Goal: Task Accomplishment & Management: Use online tool/utility

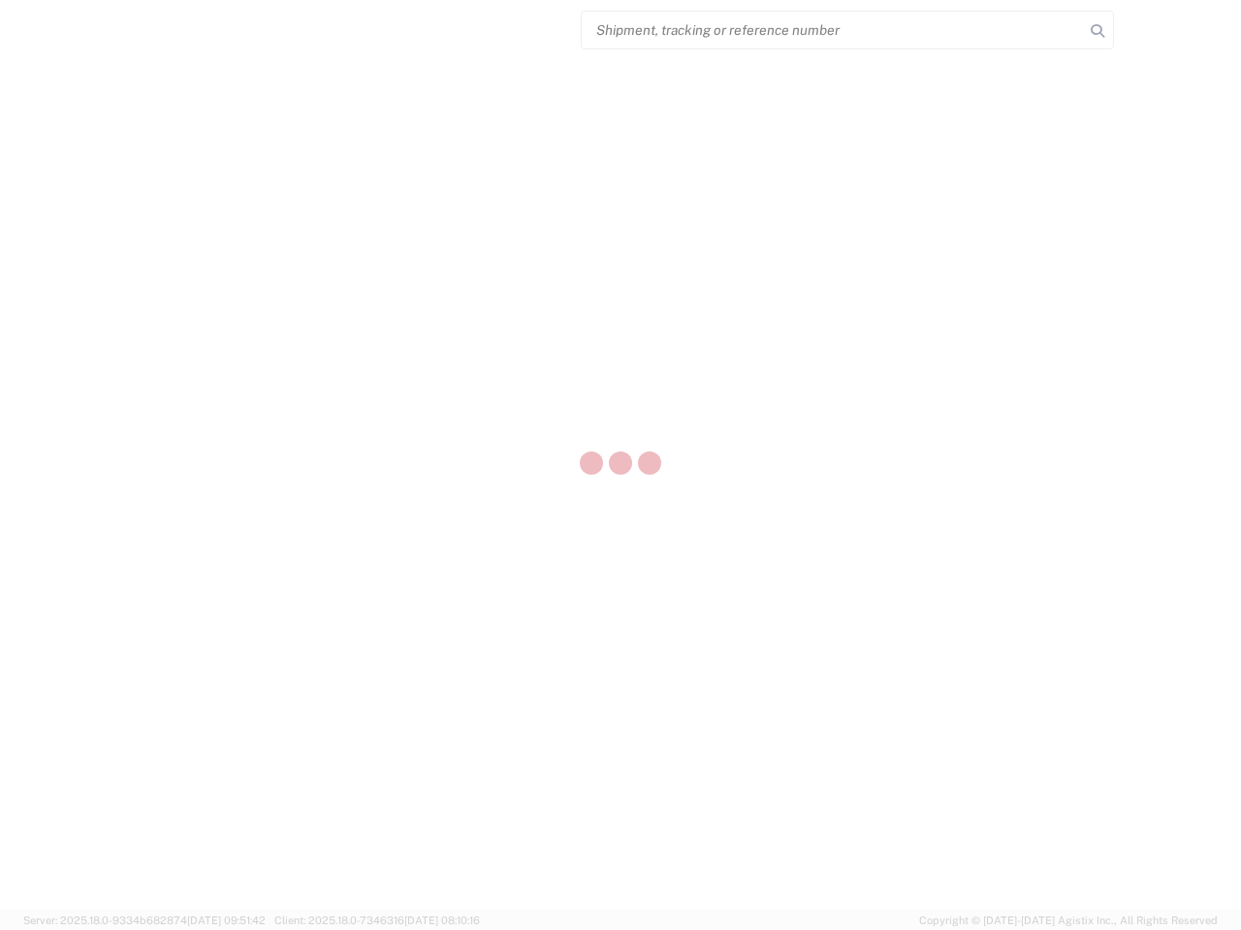
select select "US"
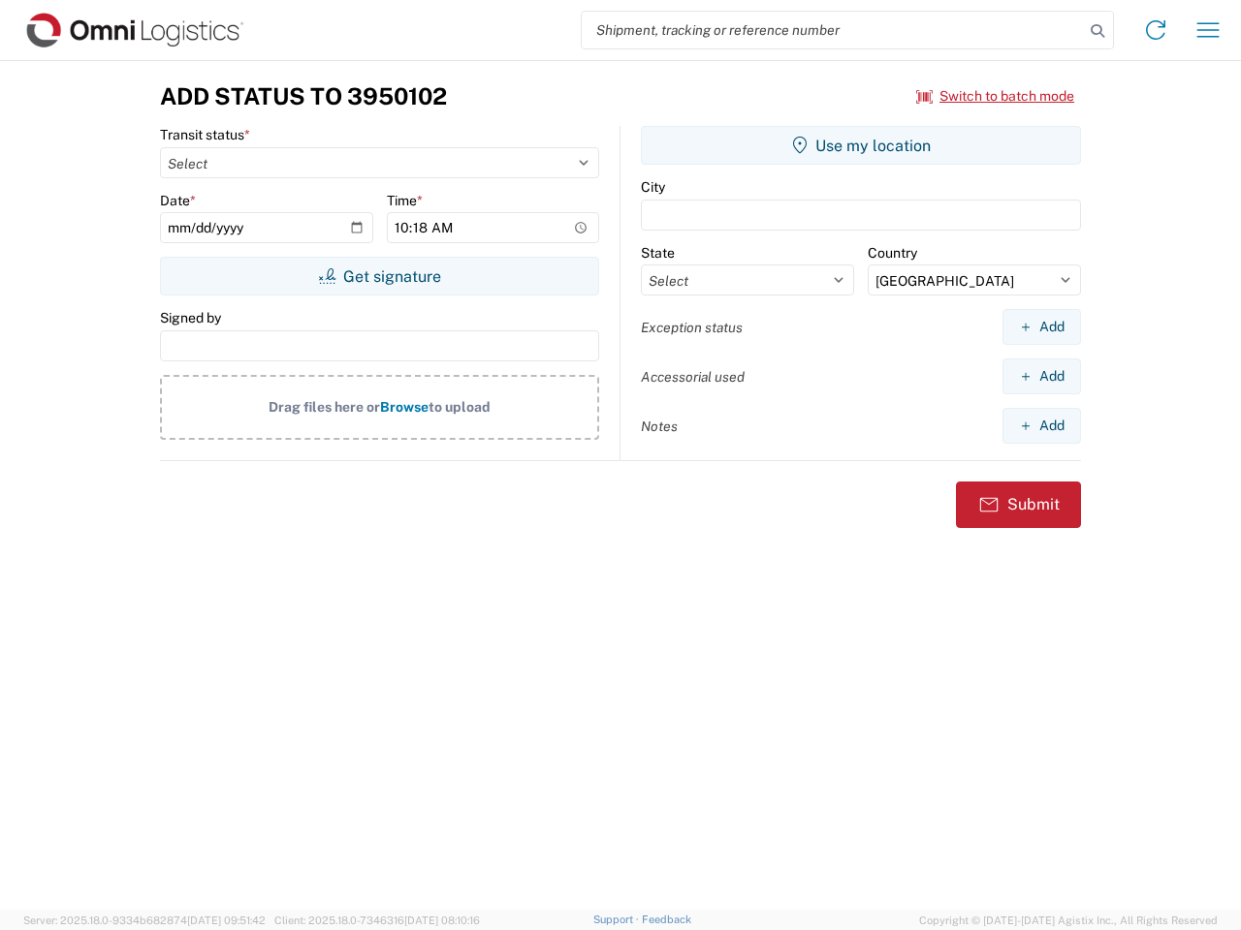
click at [833, 30] on input "search" at bounding box center [833, 30] width 502 height 37
click at [1097, 31] on icon at bounding box center [1097, 30] width 27 height 27
click at [1155, 30] on icon at bounding box center [1155, 30] width 31 height 31
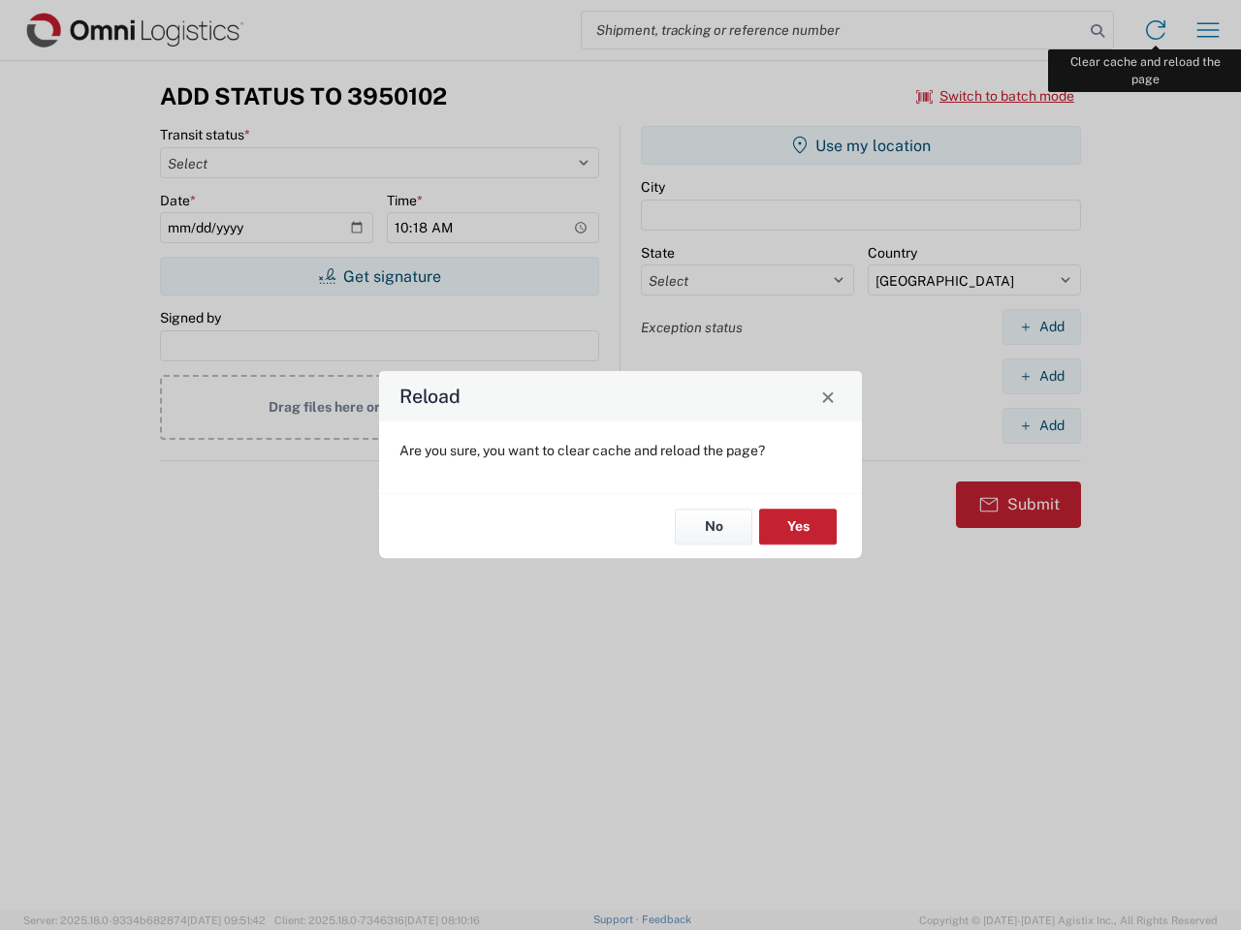
click at [1208, 30] on div "Reload Are you sure, you want to clear cache and reload the page? No Yes" at bounding box center [620, 465] width 1241 height 930
click at [995, 96] on div "Reload Are you sure, you want to clear cache and reload the page? No Yes" at bounding box center [620, 465] width 1241 height 930
click at [379, 276] on div "Reload Are you sure, you want to clear cache and reload the page? No Yes" at bounding box center [620, 465] width 1241 height 930
click at [861, 145] on div "Reload Are you sure, you want to clear cache and reload the page? No Yes" at bounding box center [620, 465] width 1241 height 930
click at [1041, 327] on div "Reload Are you sure, you want to clear cache and reload the page? No Yes" at bounding box center [620, 465] width 1241 height 930
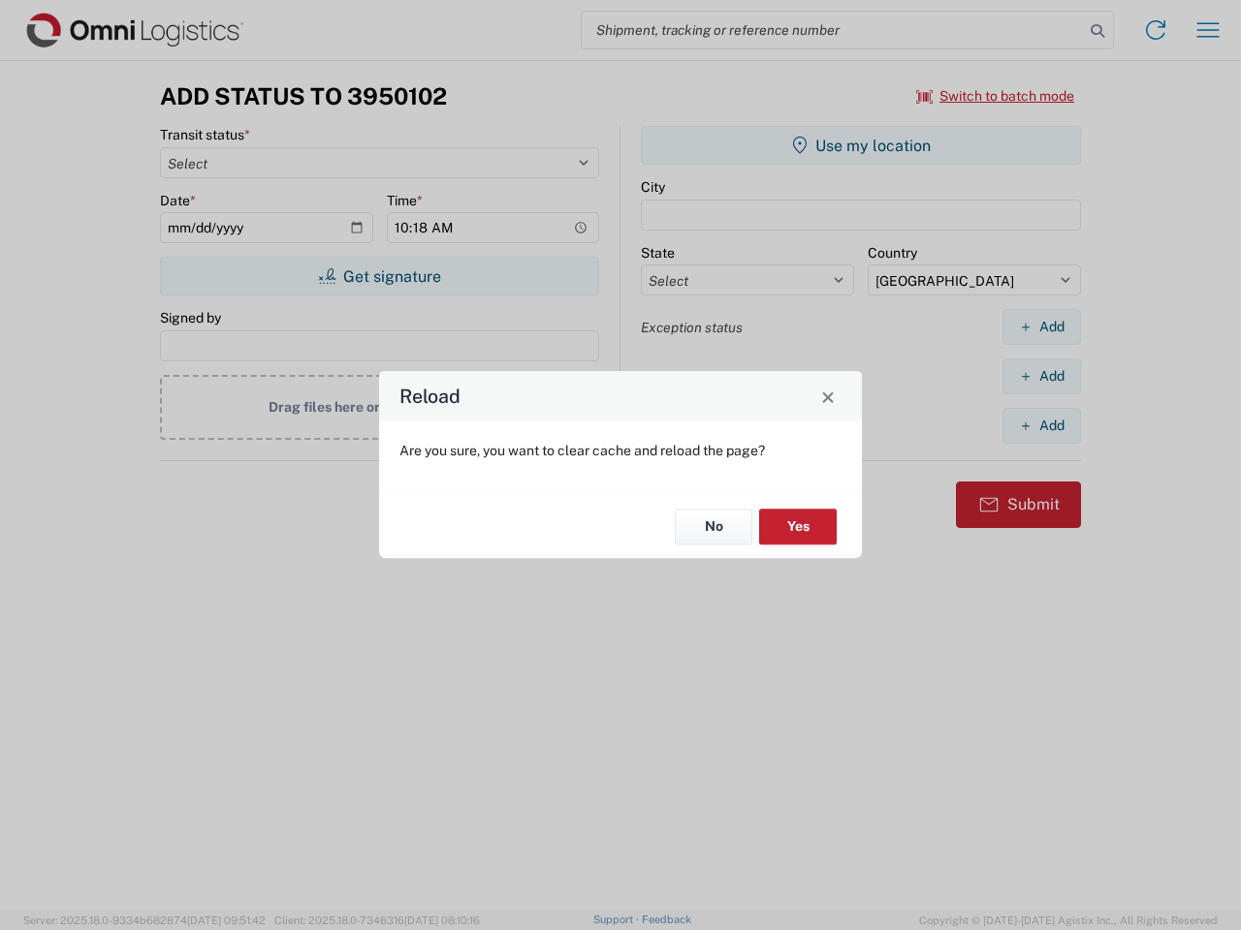
click at [1041, 376] on div "Reload Are you sure, you want to clear cache and reload the page? No Yes" at bounding box center [620, 465] width 1241 height 930
click at [1041, 425] on div "Reload Are you sure, you want to clear cache and reload the page? No Yes" at bounding box center [620, 465] width 1241 height 930
